Goal: Check status: Check status

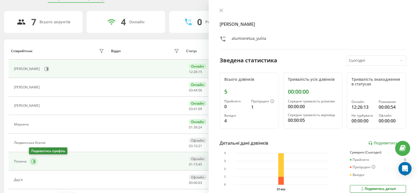
click at [35, 160] on button at bounding box center [33, 161] width 8 height 8
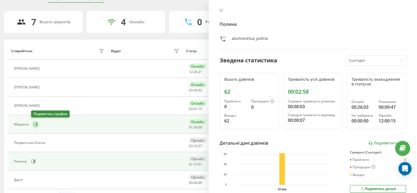
click at [35, 125] on icon at bounding box center [36, 124] width 4 height 4
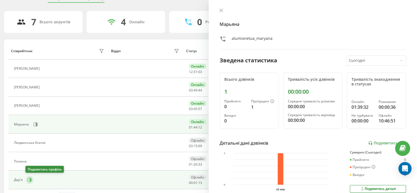
click at [27, 181] on button at bounding box center [29, 179] width 8 height 8
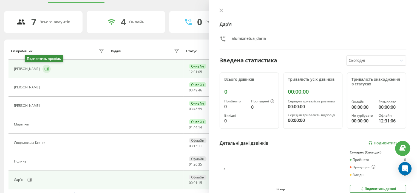
click at [45, 70] on icon at bounding box center [47, 69] width 4 height 4
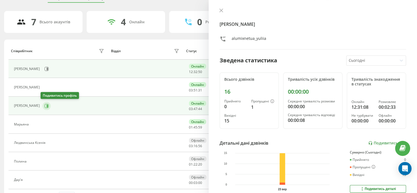
click at [47, 104] on icon at bounding box center [47, 105] width 1 height 3
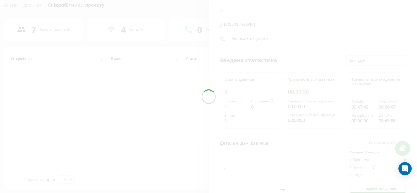
scroll to position [28, 0]
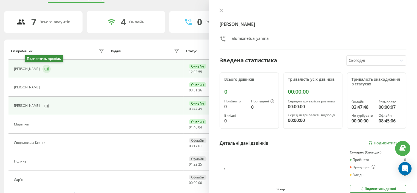
click at [42, 66] on button at bounding box center [46, 69] width 8 height 8
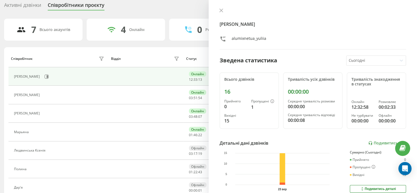
scroll to position [28, 0]
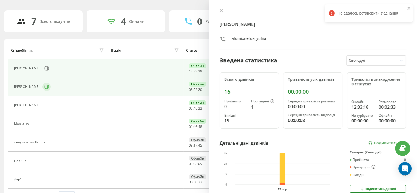
click at [44, 83] on button at bounding box center [46, 87] width 8 height 8
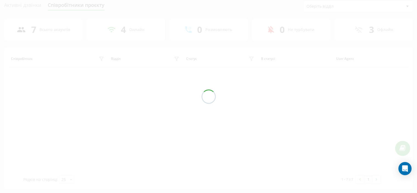
scroll to position [28, 0]
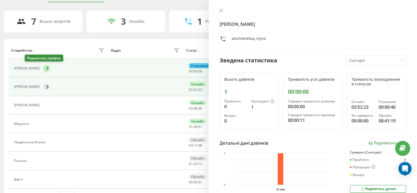
click at [47, 68] on icon at bounding box center [47, 68] width 1 height 3
